Goal: Task Accomplishment & Management: Manage account settings

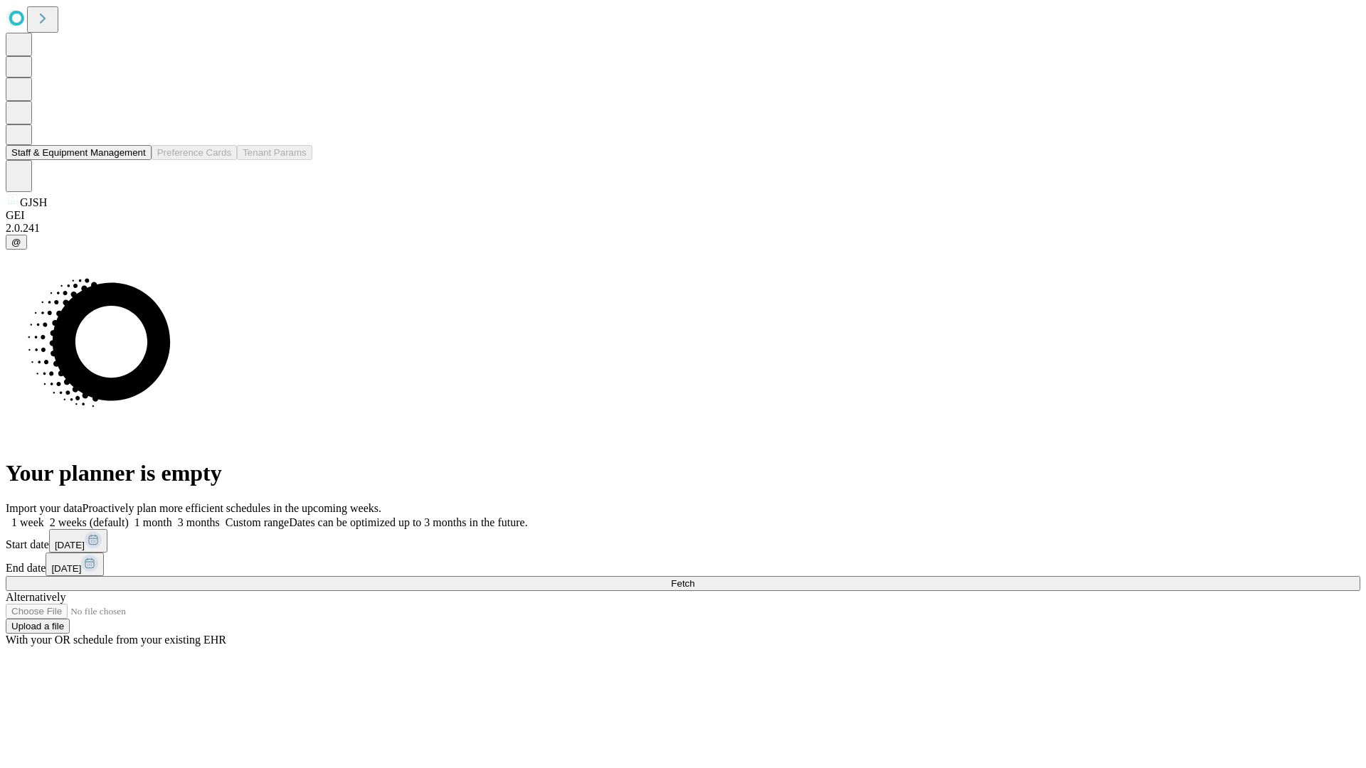
click at [136, 160] on button "Staff & Equipment Management" at bounding box center [79, 152] width 146 height 15
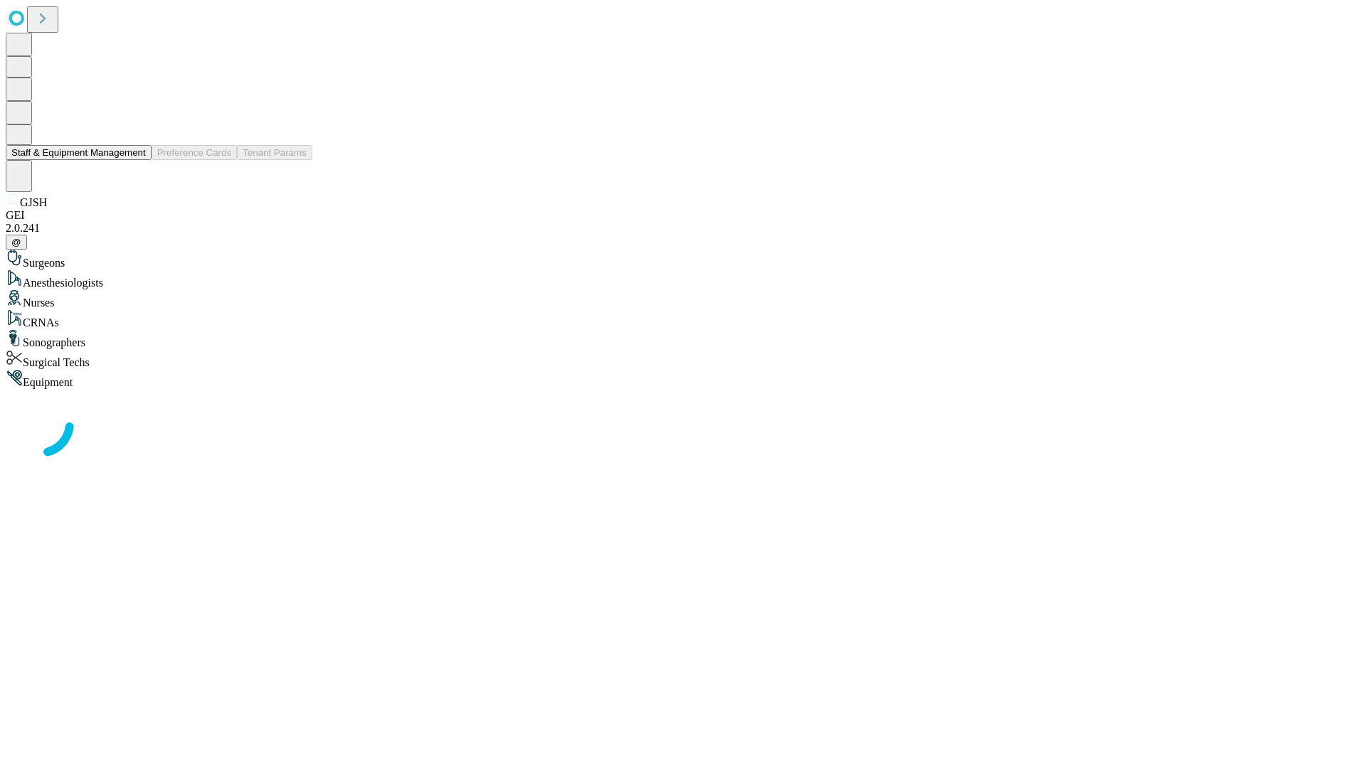
click at [136, 160] on button "Staff & Equipment Management" at bounding box center [79, 152] width 146 height 15
